Goal: Information Seeking & Learning: Learn about a topic

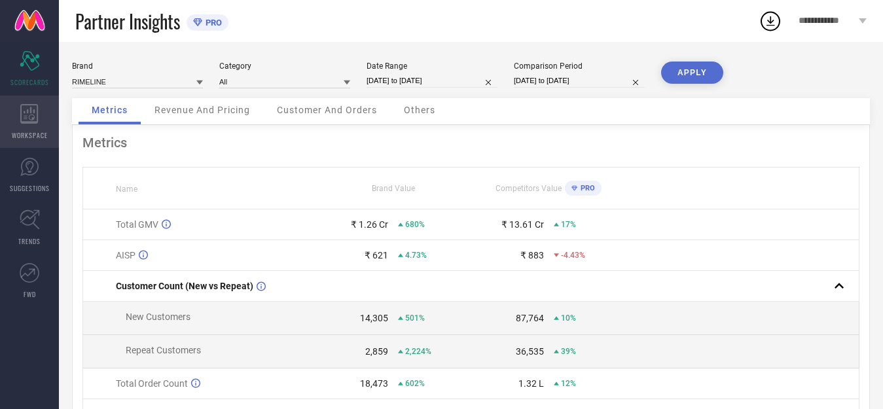
click at [31, 112] on icon at bounding box center [29, 114] width 18 height 20
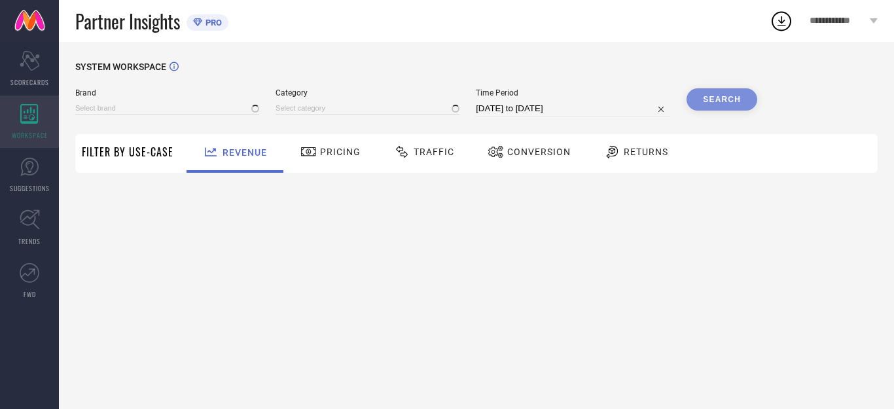
type input "RIMELINE"
type input "All"
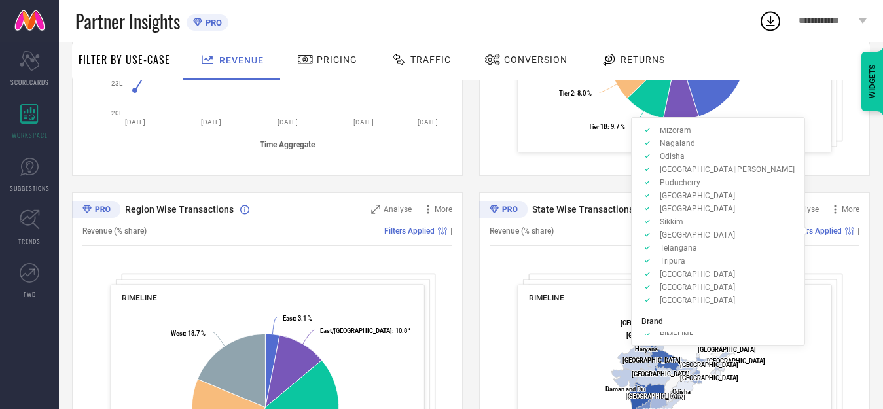
scroll to position [406, 0]
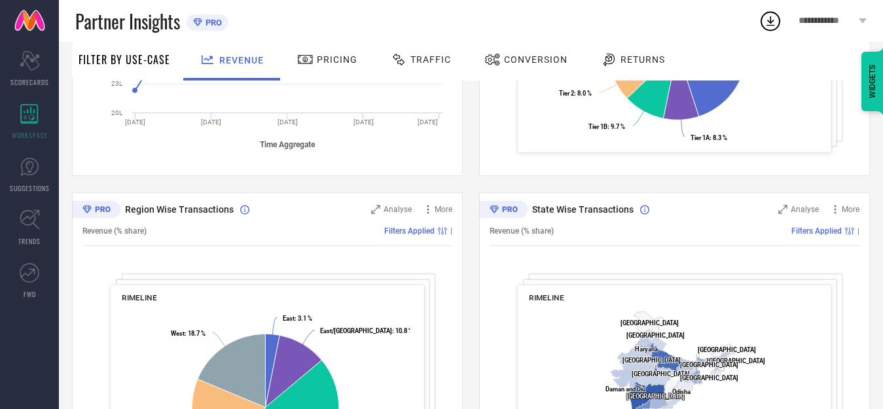
click at [801, 307] on rect at bounding box center [673, 400] width 288 height 189
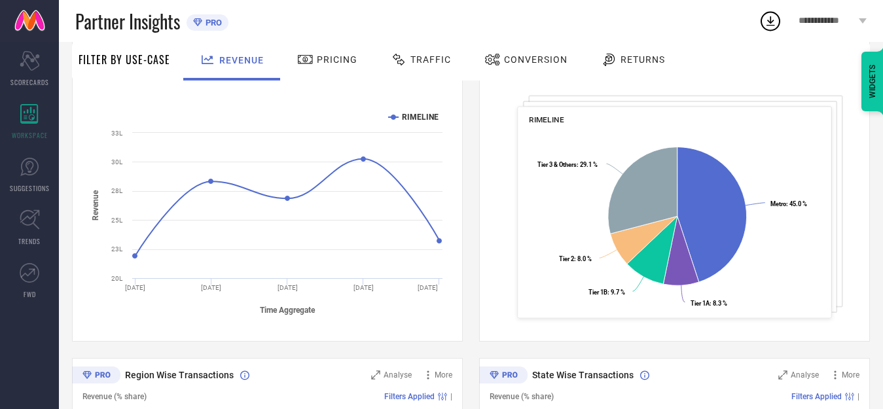
scroll to position [180, 0]
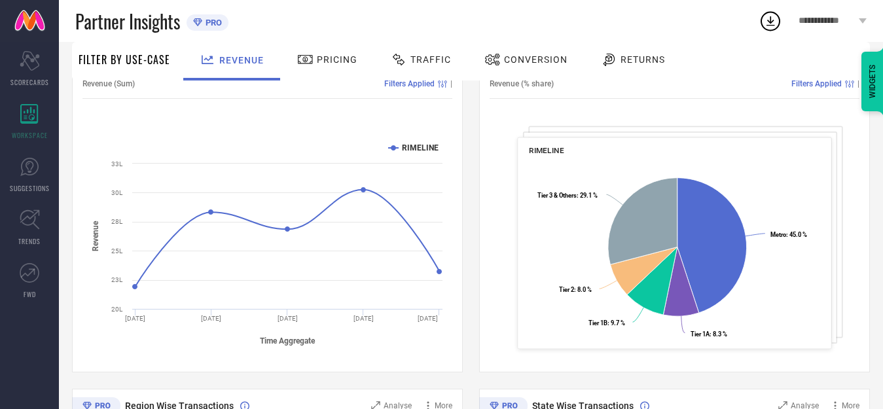
click at [625, 103] on div "Tier Wise Transactions Analyse More Revenue (% share) Filters Applied | RIMELIN…" at bounding box center [674, 208] width 391 height 327
click at [427, 58] on span "Traffic" at bounding box center [430, 59] width 41 height 10
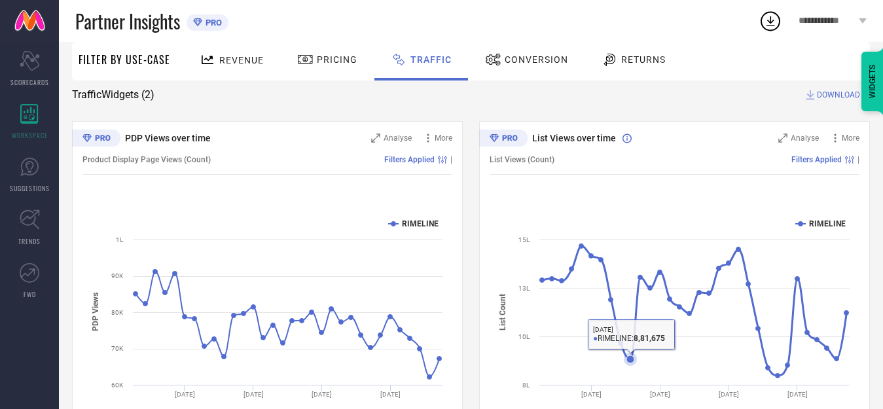
scroll to position [0, 0]
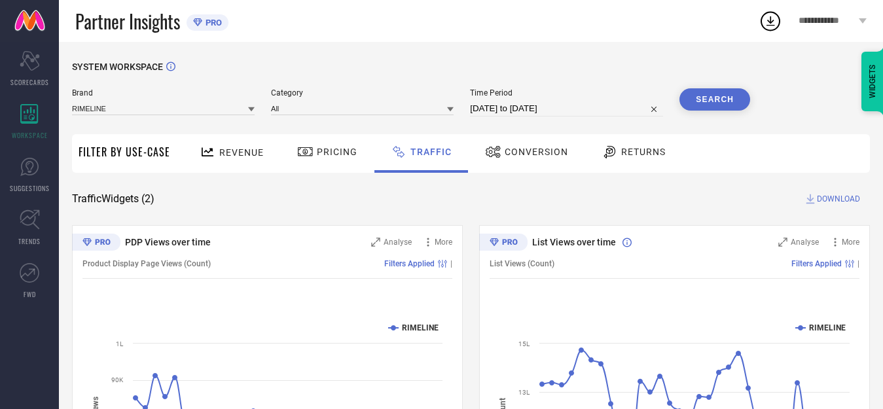
click at [532, 149] on span "Conversion" at bounding box center [536, 152] width 63 height 10
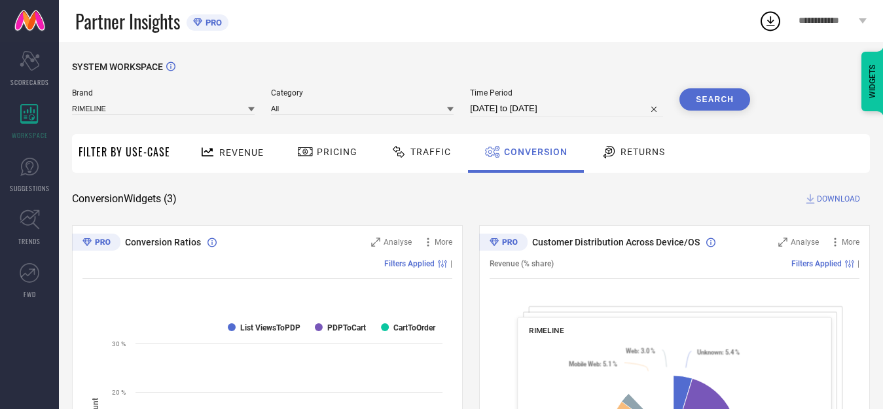
click at [638, 146] on div "Returns" at bounding box center [633, 152] width 71 height 22
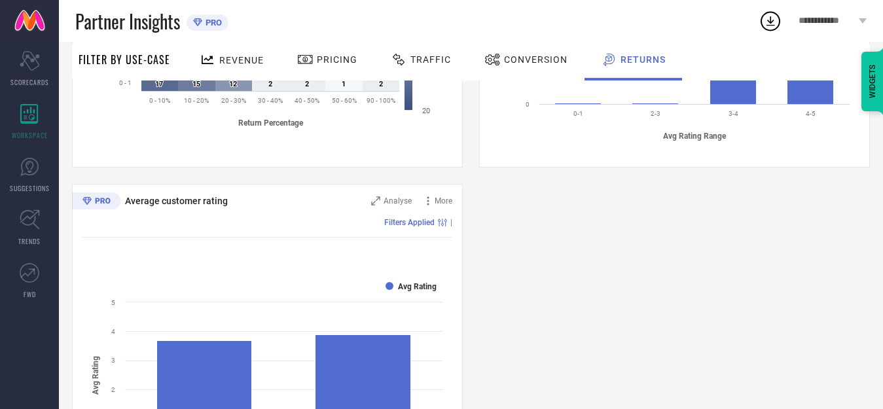
scroll to position [524, 0]
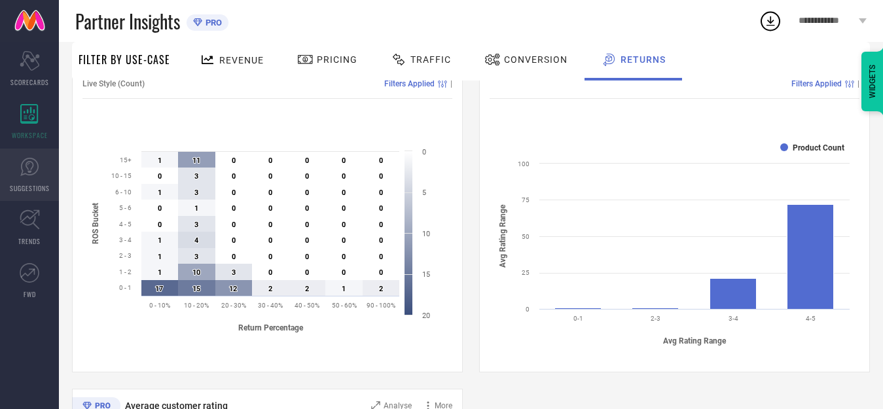
click at [31, 171] on icon at bounding box center [30, 167] width 8 height 12
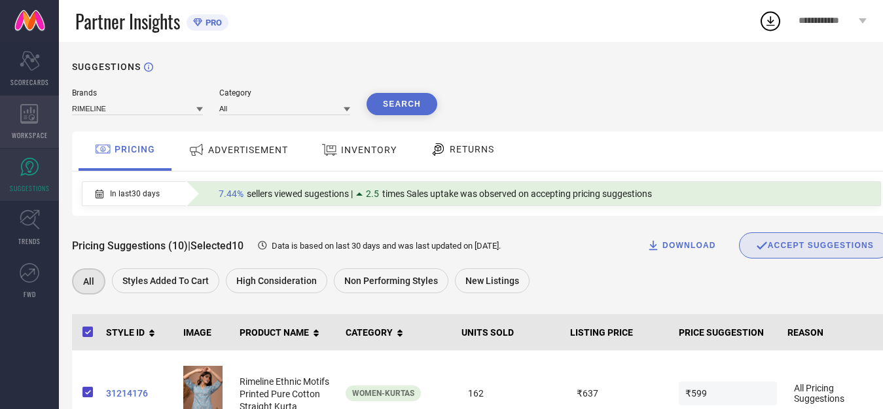
click at [22, 119] on icon at bounding box center [29, 114] width 18 height 20
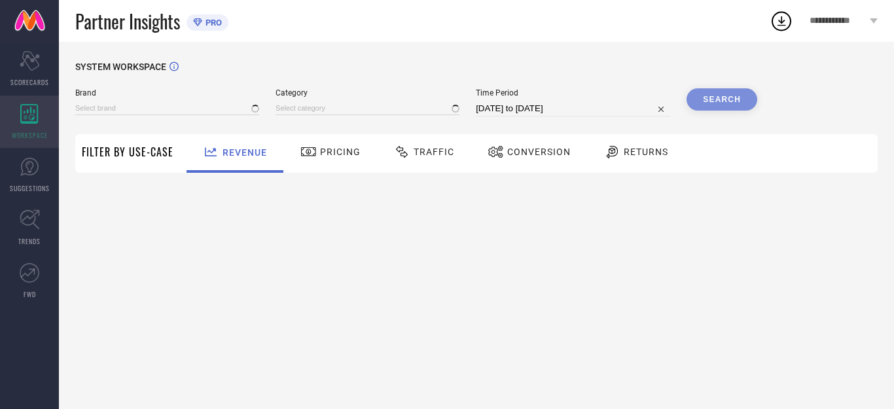
type input "RIMELINE"
type input "All"
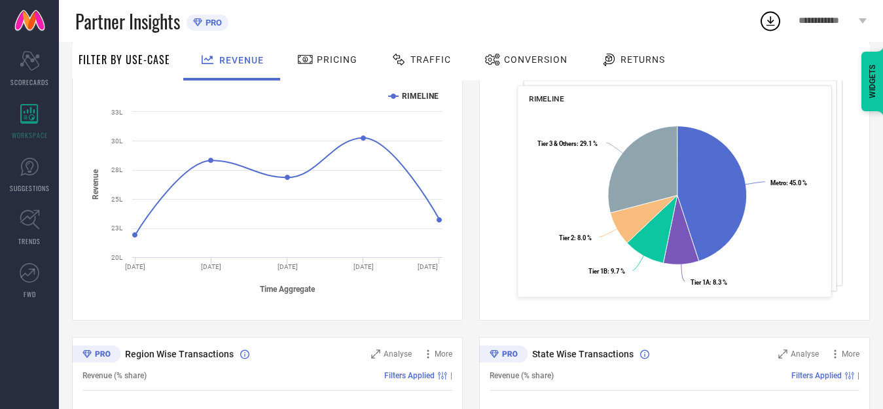
scroll to position [262, 0]
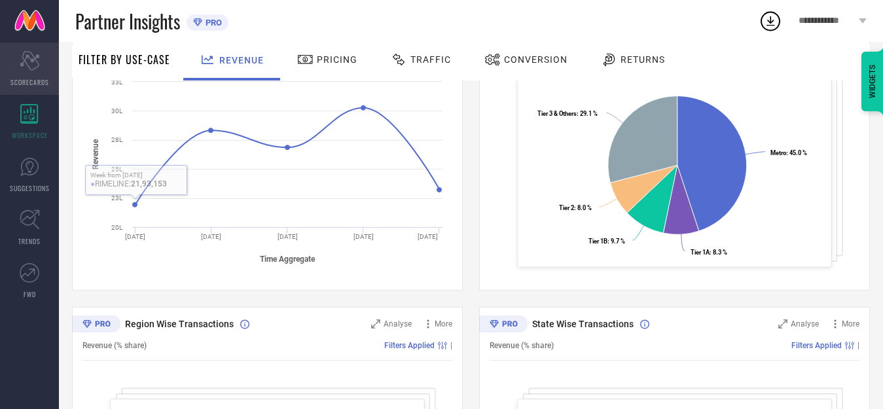
click at [26, 62] on icon at bounding box center [30, 61] width 20 height 20
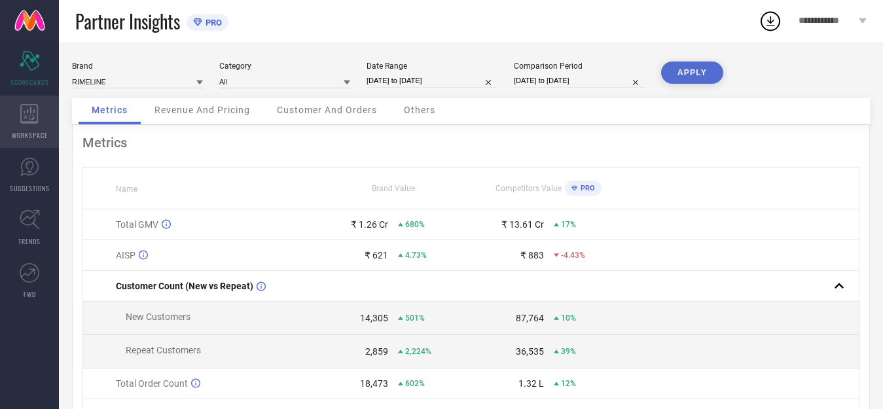
click at [31, 120] on icon at bounding box center [29, 114] width 18 height 20
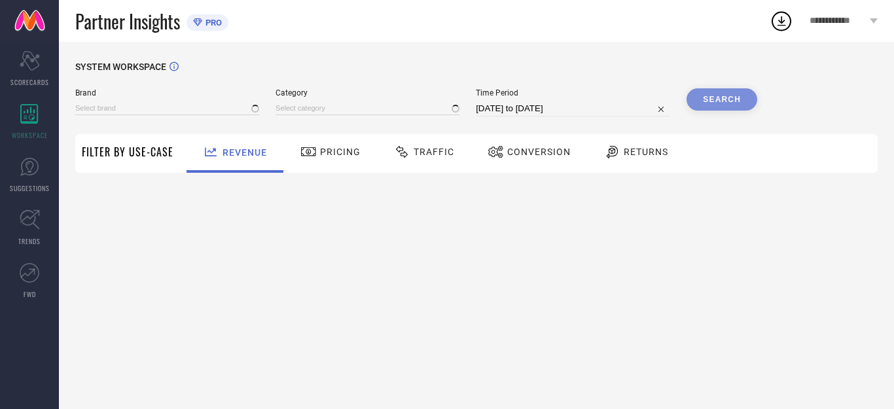
type input "RIMELINE"
type input "All"
